Goal: Task Accomplishment & Management: Complete application form

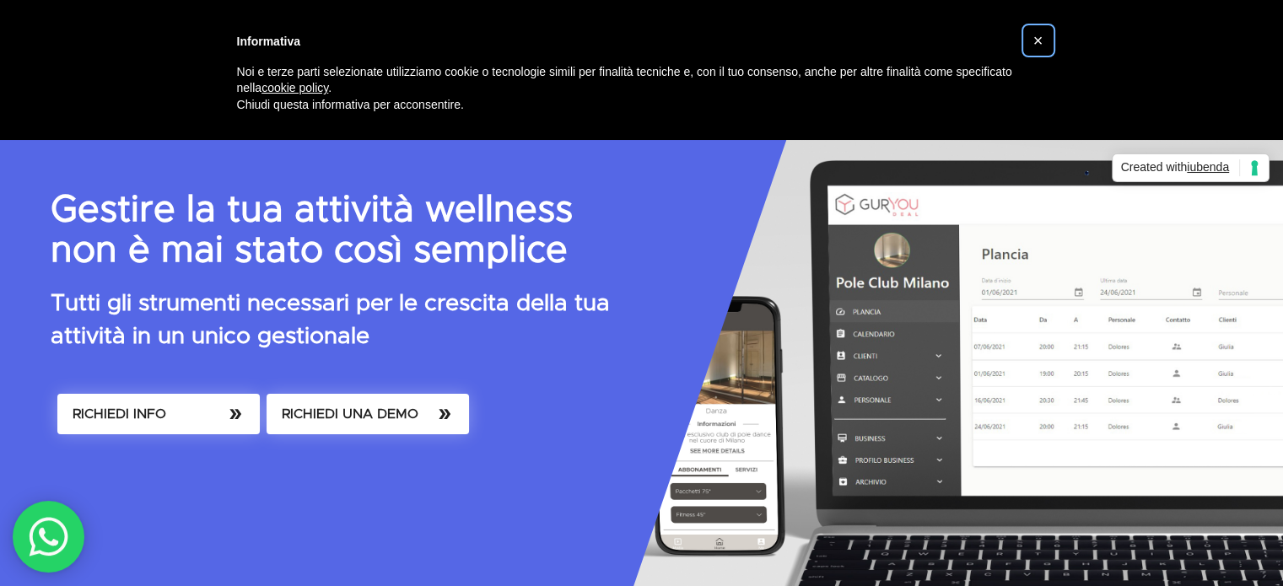
click at [1039, 40] on span "×" at bounding box center [1039, 40] width 10 height 19
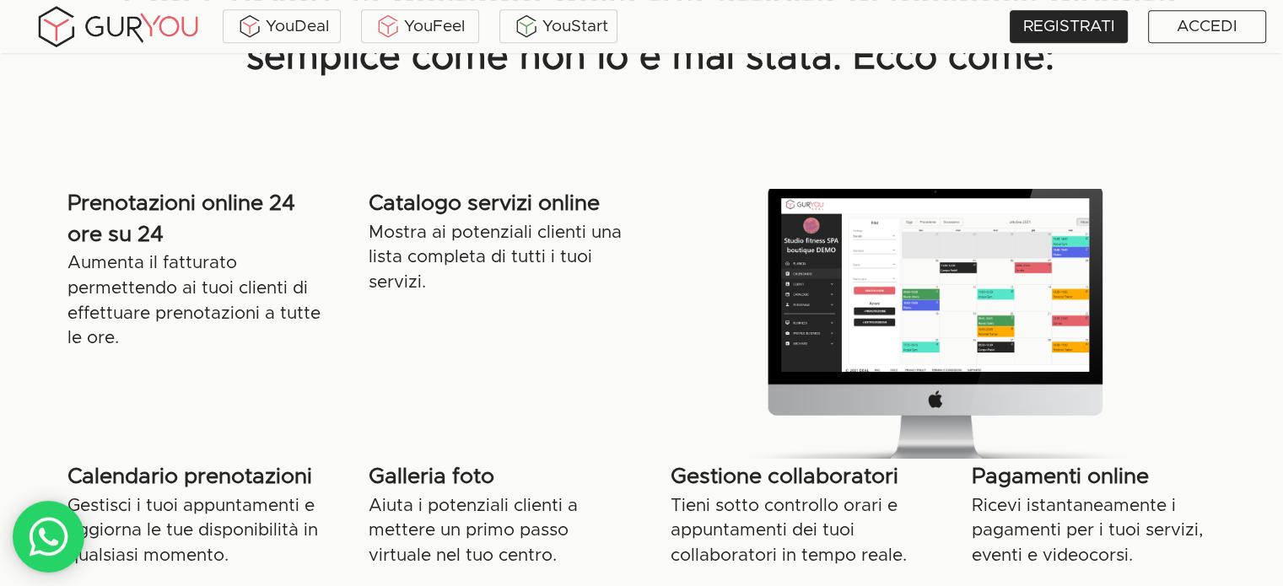
scroll to position [892, 0]
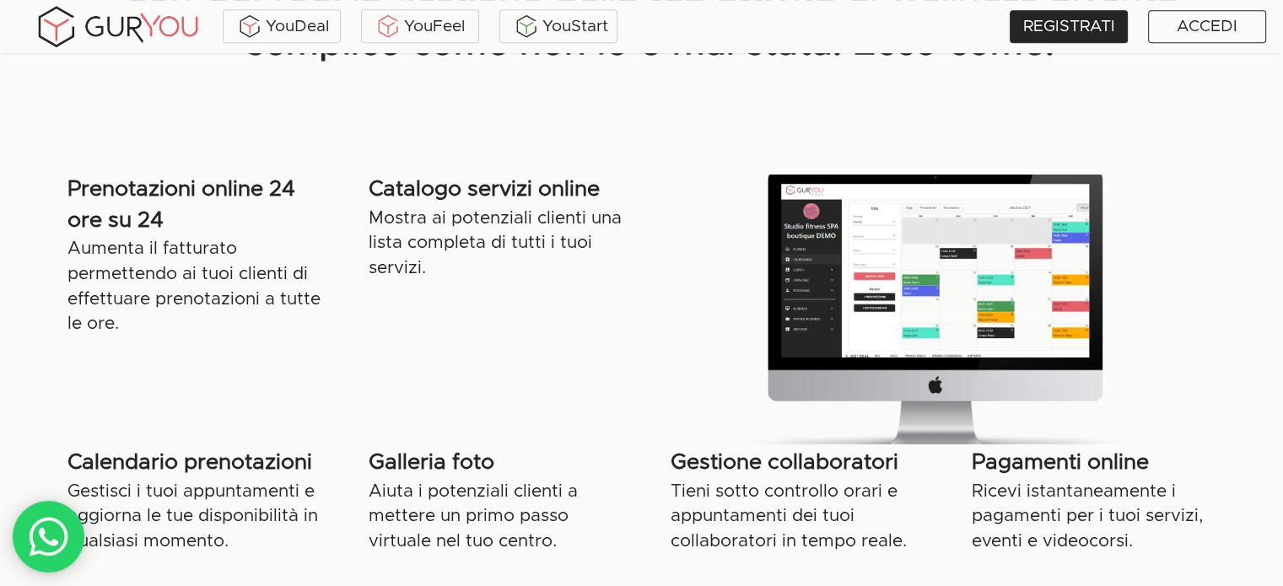
click at [603, 352] on div "Catalogo servizi online Mostra ai potenziali clienti una lista completa di tutt…" at bounding box center [498, 295] width 301 height 240
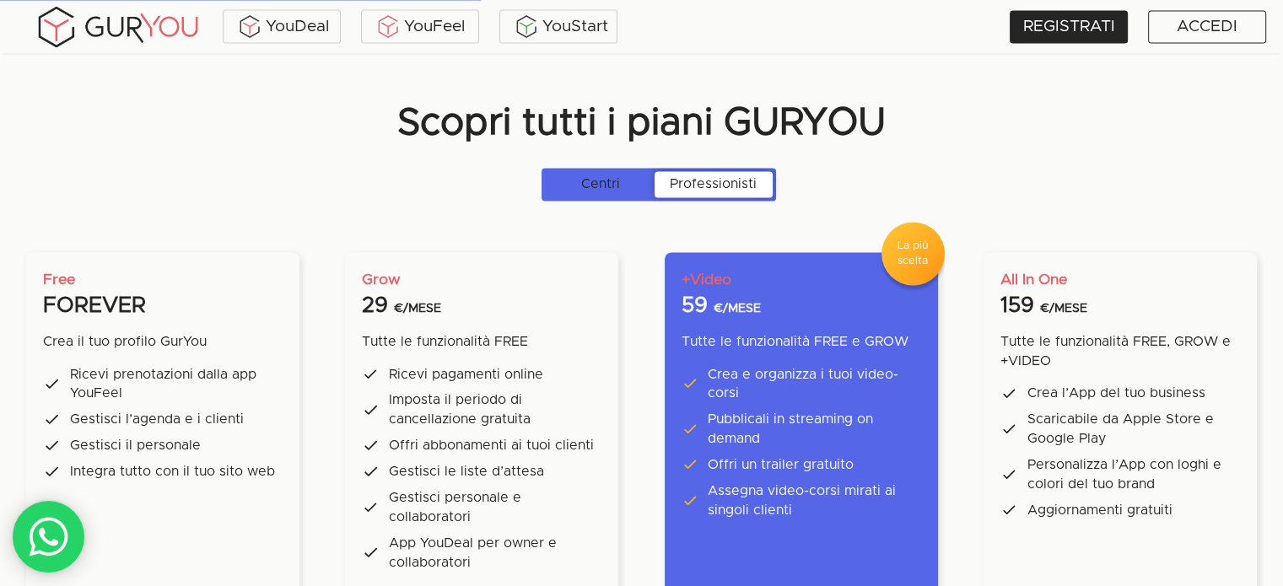
scroll to position [3117, 0]
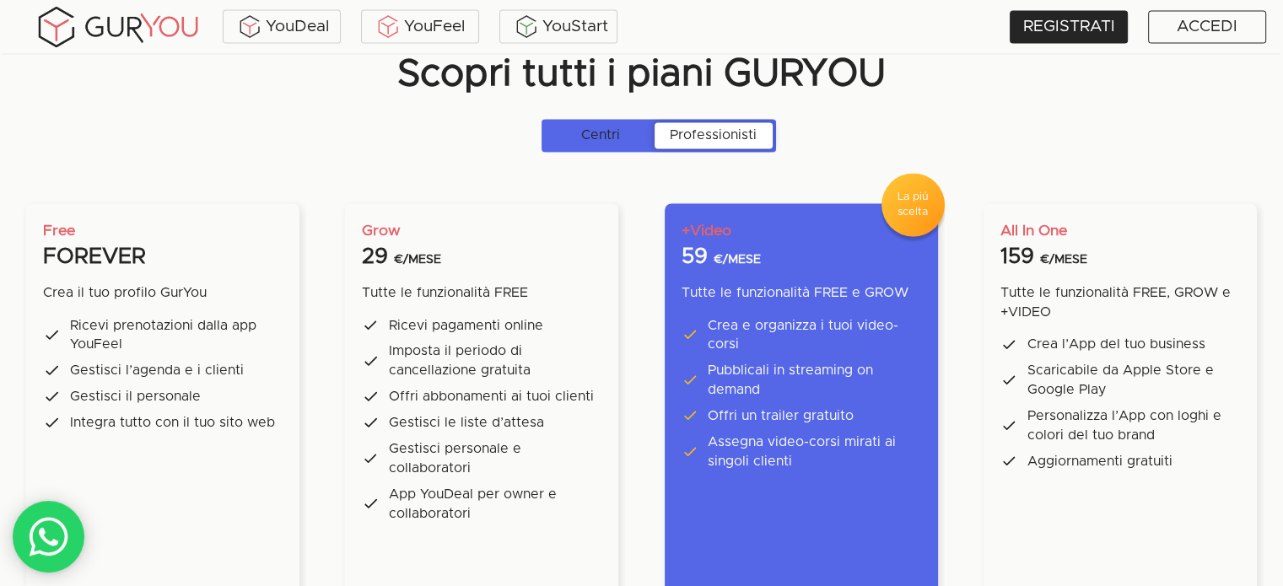
click at [617, 139] on p "Centri" at bounding box center [600, 134] width 39 height 19
click at [544, 128] on input "Centri Professionisti" at bounding box center [544, 128] width 0 height 0
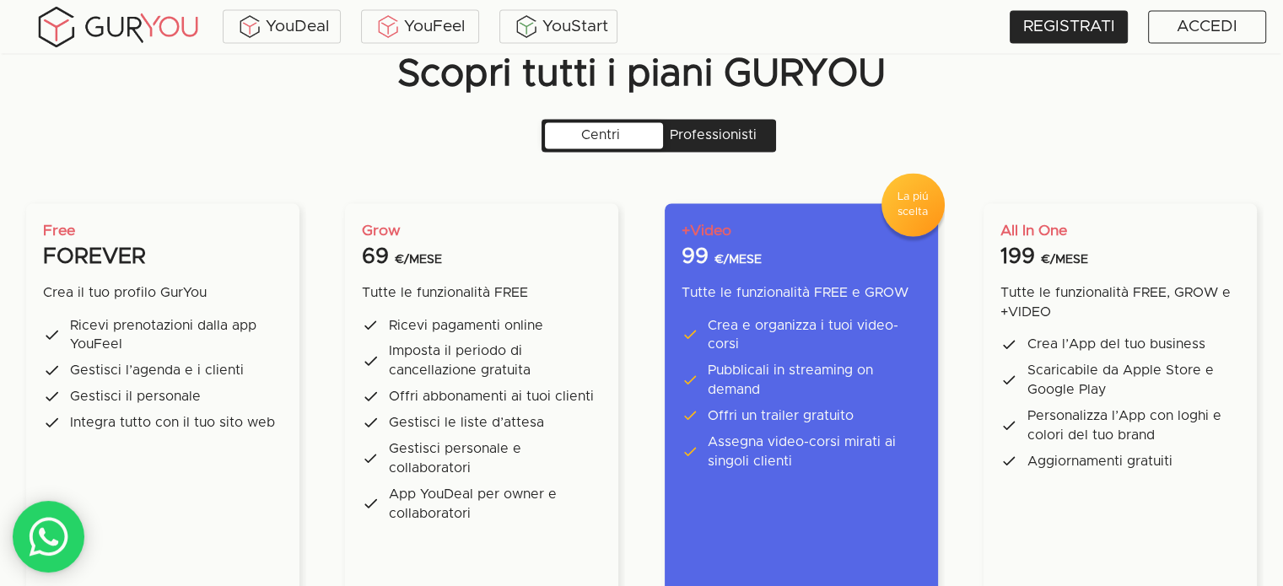
click at [699, 136] on p "Professionisti" at bounding box center [713, 134] width 87 height 19
click at [544, 128] on input "Centri Professionisti" at bounding box center [544, 128] width 0 height 0
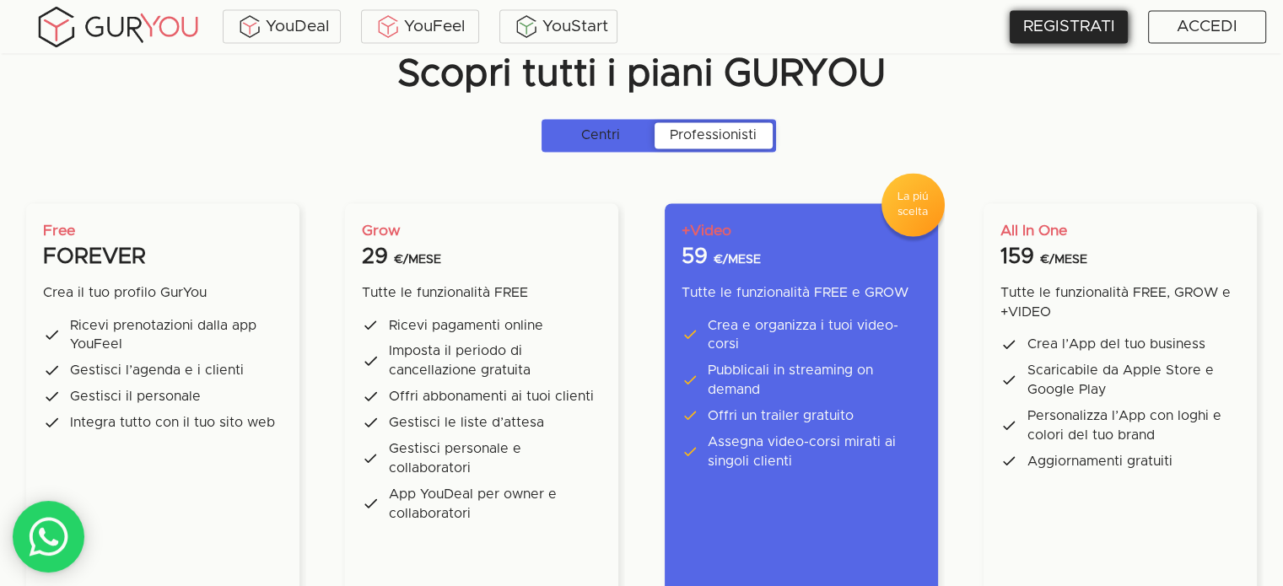
click at [1067, 29] on div "REGISTRATI" at bounding box center [1069, 26] width 118 height 33
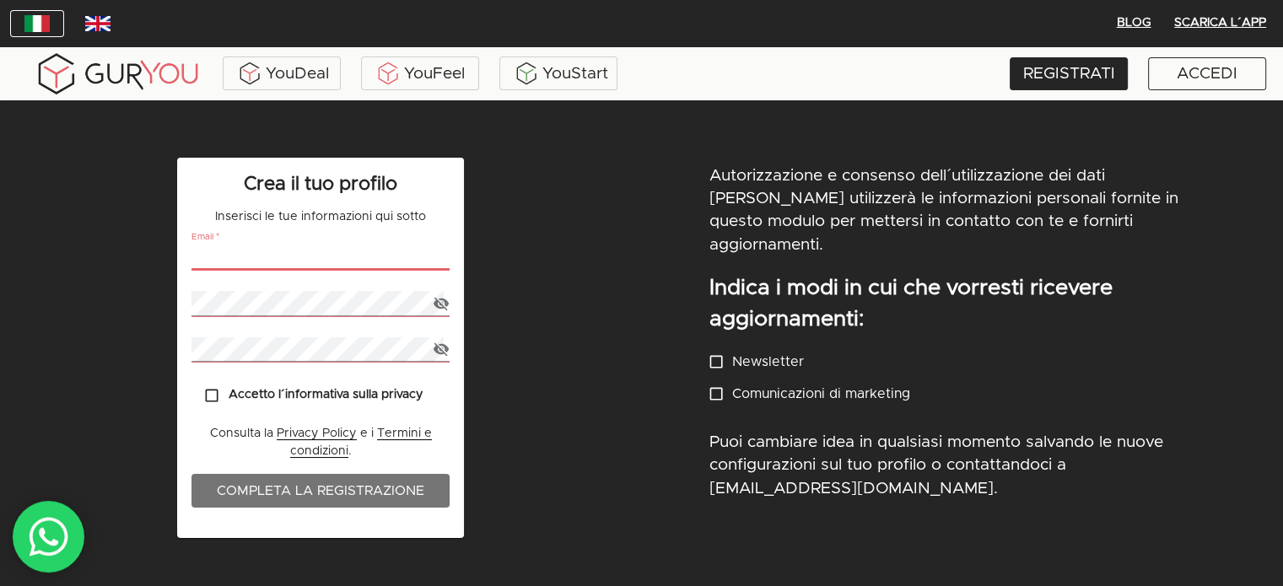
click at [300, 253] on input "email" at bounding box center [321, 258] width 258 height 24
type input "[EMAIL_ADDRESS][DOMAIN_NAME]"
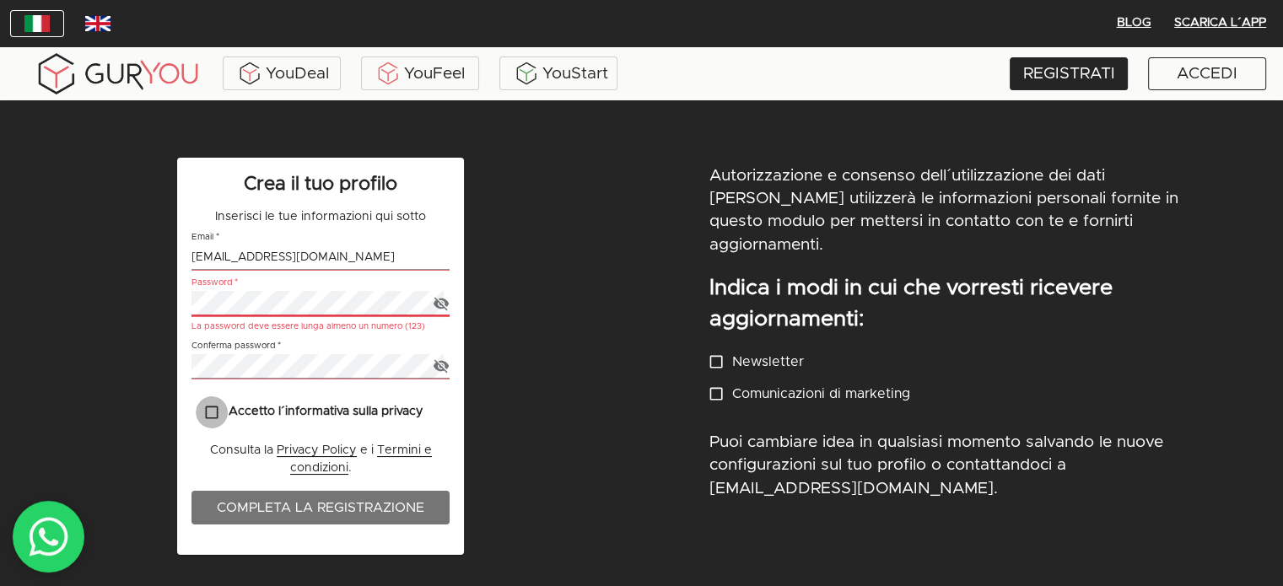
click at [215, 409] on input "Accetto l´informativa sulla privacy" at bounding box center [212, 413] width 33 height 33
checkbox input "true"
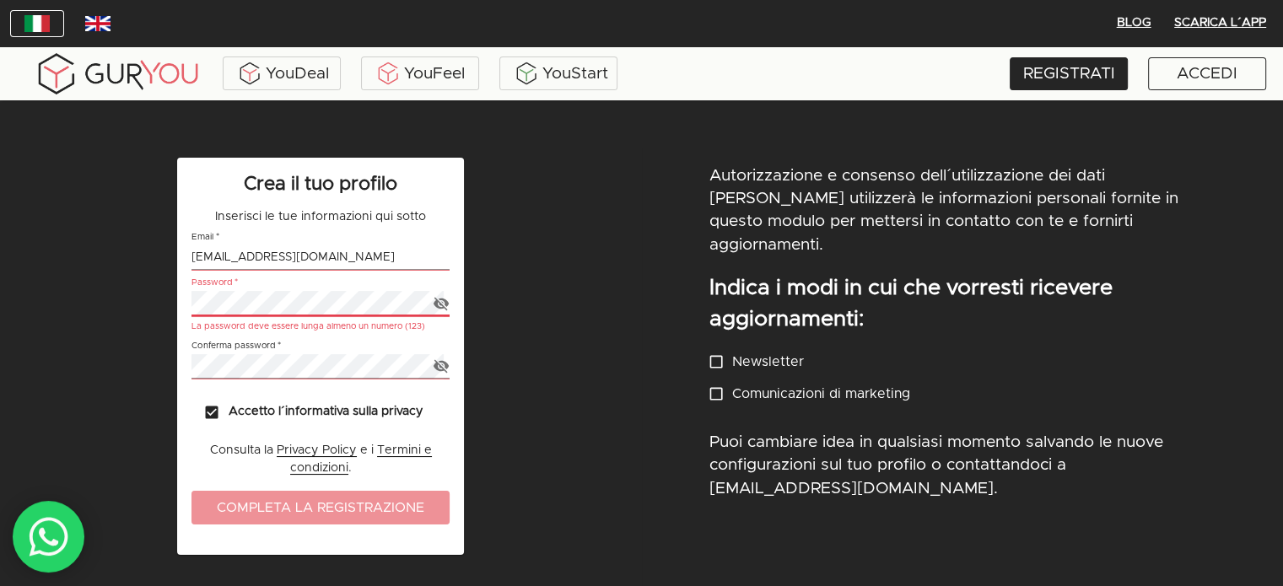
click at [339, 517] on span "Completa la registrazione" at bounding box center [320, 508] width 224 height 24
click at [348, 505] on span "Completa la registrazione" at bounding box center [320, 508] width 224 height 24
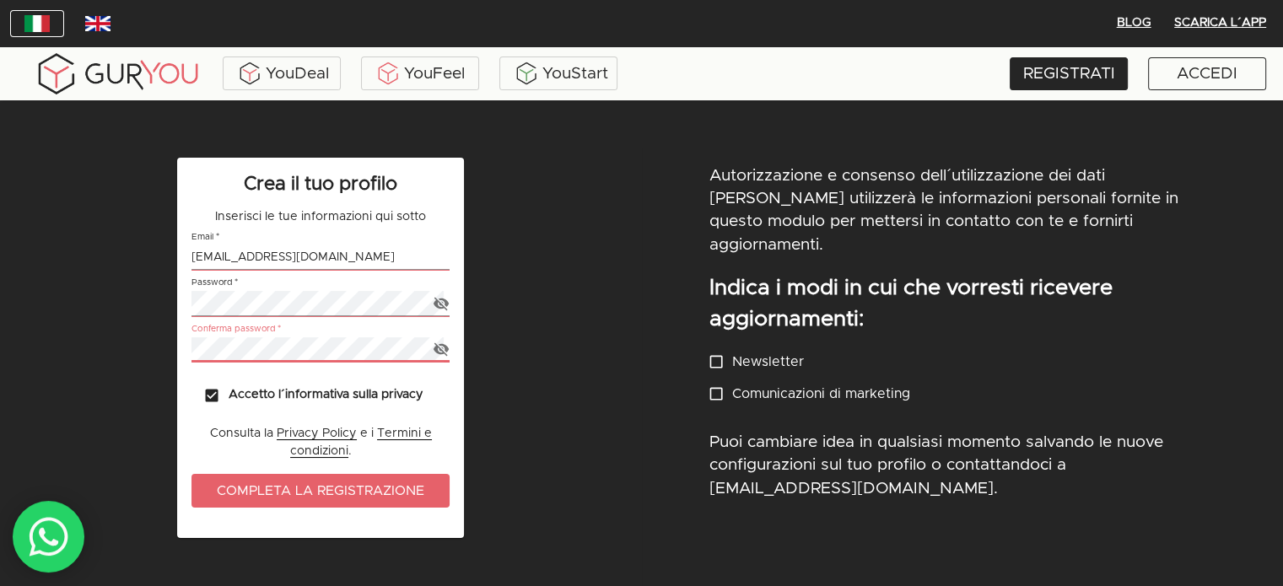
click at [305, 489] on span "Completa la registrazione" at bounding box center [320, 491] width 224 height 24
